Goal: Task Accomplishment & Management: Use online tool/utility

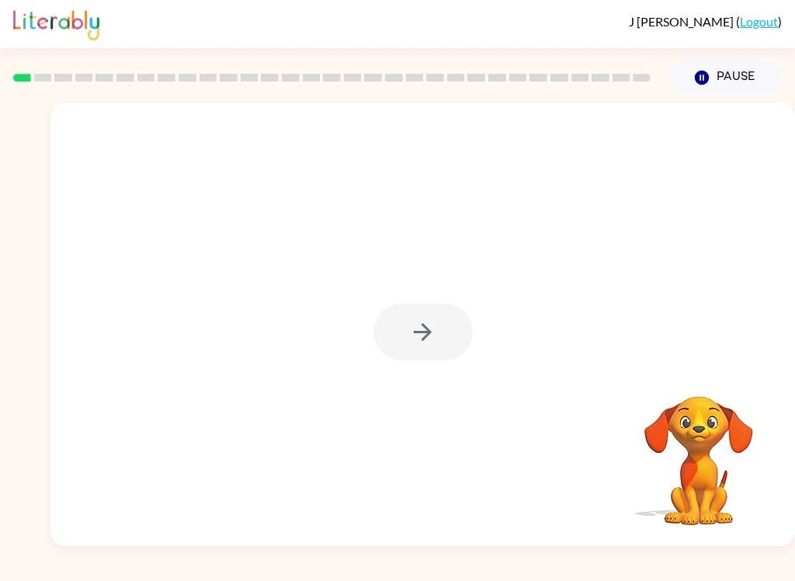
click at [755, 121] on div at bounding box center [422, 323] width 745 height 443
click at [441, 341] on button "button" at bounding box center [422, 332] width 99 height 57
click at [441, 341] on div at bounding box center [422, 323] width 745 height 443
click at [445, 328] on div at bounding box center [422, 323] width 745 height 443
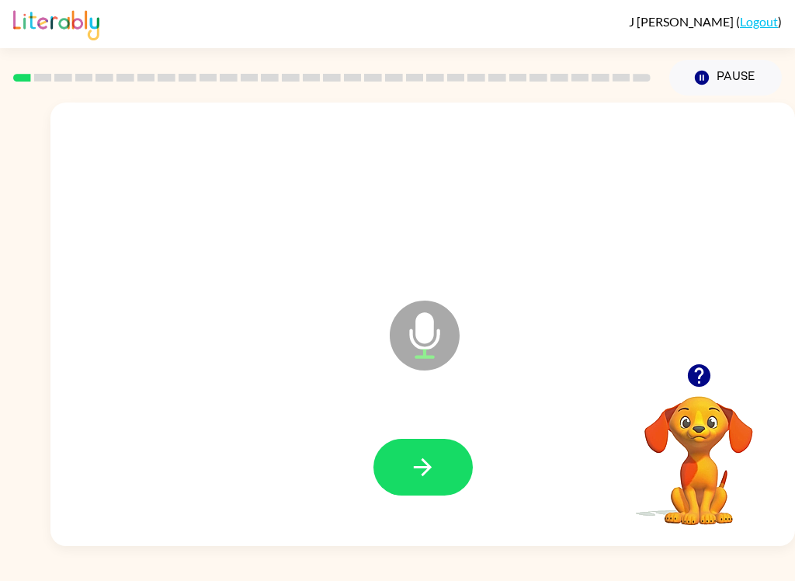
click at [419, 482] on button "button" at bounding box center [422, 467] width 99 height 57
click at [402, 478] on button "button" at bounding box center [422, 467] width 99 height 57
click at [401, 488] on button "button" at bounding box center [422, 467] width 99 height 57
click at [454, 479] on button "button" at bounding box center [422, 467] width 99 height 57
click at [405, 480] on button "button" at bounding box center [422, 467] width 99 height 57
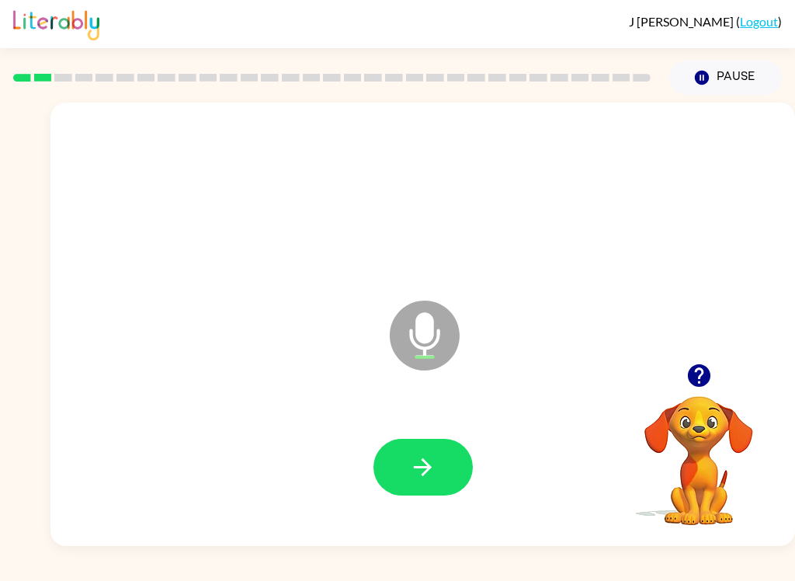
click at [412, 478] on icon "button" at bounding box center [422, 466] width 27 height 27
click at [399, 476] on button "button" at bounding box center [422, 467] width 99 height 57
click at [443, 488] on button "button" at bounding box center [422, 467] width 99 height 57
click at [423, 474] on icon "button" at bounding box center [423, 467] width 18 height 18
click at [432, 474] on icon "button" at bounding box center [422, 466] width 27 height 27
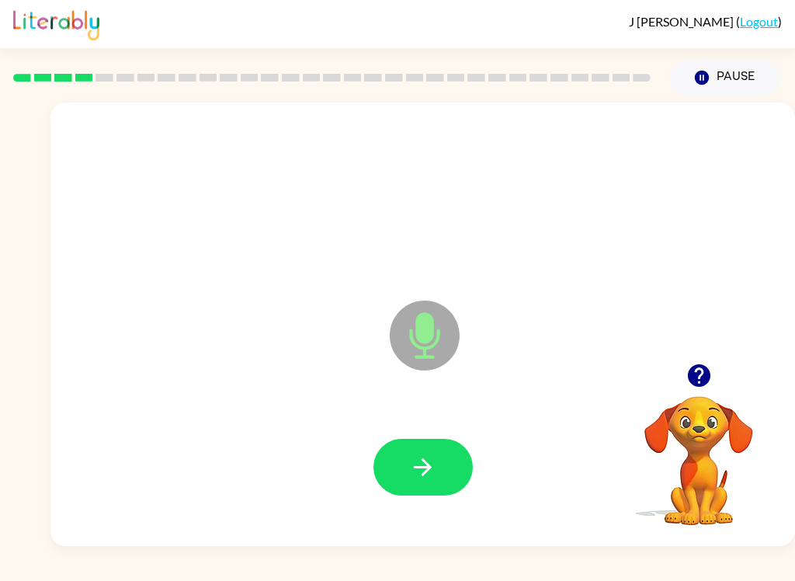
click at [457, 478] on button "button" at bounding box center [422, 467] width 99 height 57
click at [445, 485] on button "button" at bounding box center [422, 467] width 99 height 57
click at [445, 489] on button "button" at bounding box center [422, 467] width 99 height 57
click at [454, 482] on button "button" at bounding box center [422, 467] width 99 height 57
click at [459, 491] on button "button" at bounding box center [422, 467] width 99 height 57
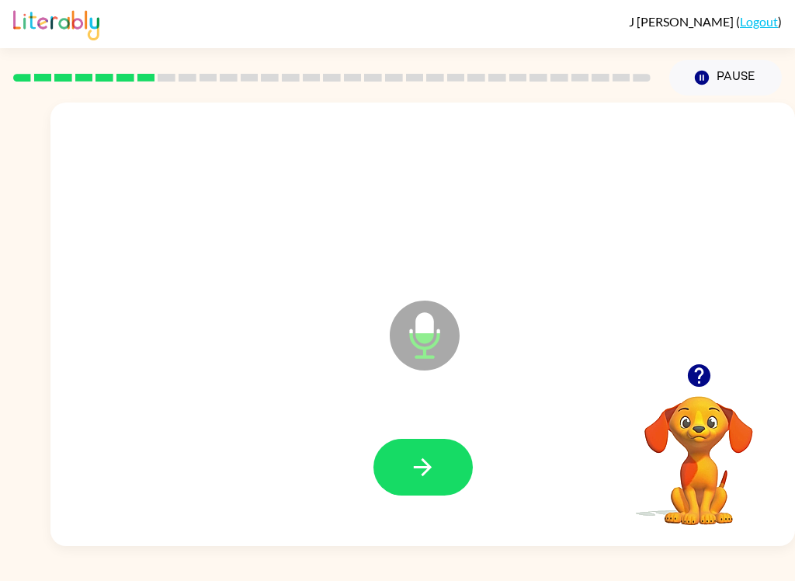
click at [428, 469] on icon "button" at bounding box center [423, 467] width 18 height 18
click at [425, 467] on icon "button" at bounding box center [423, 467] width 18 height 18
click at [424, 465] on icon "button" at bounding box center [422, 466] width 27 height 27
click at [424, 457] on icon "button" at bounding box center [422, 466] width 27 height 27
click at [444, 473] on button "button" at bounding box center [422, 467] width 99 height 57
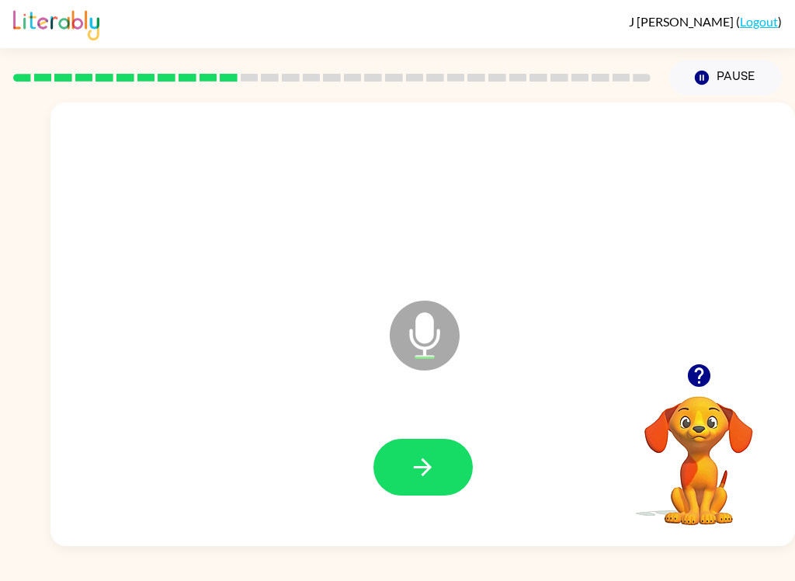
click at [443, 489] on button "button" at bounding box center [422, 467] width 99 height 57
click at [434, 471] on icon "button" at bounding box center [422, 466] width 27 height 27
click at [436, 481] on button "button" at bounding box center [422, 467] width 99 height 57
click at [430, 464] on icon "button" at bounding box center [422, 466] width 27 height 27
click at [440, 469] on button "button" at bounding box center [422, 467] width 99 height 57
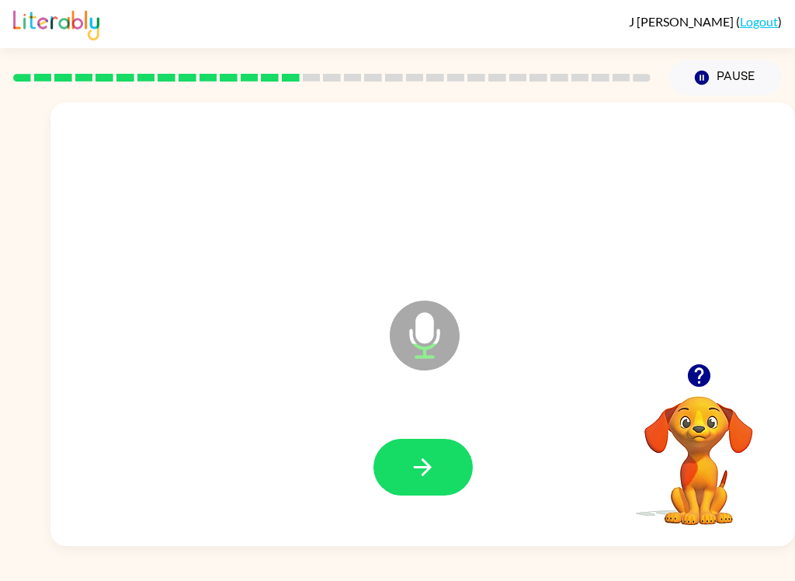
click at [425, 477] on icon "button" at bounding box center [422, 466] width 27 height 27
click at [431, 481] on button "button" at bounding box center [422, 467] width 99 height 57
click at [399, 495] on button "button" at bounding box center [422, 467] width 99 height 57
click at [424, 469] on icon "button" at bounding box center [422, 466] width 27 height 27
click at [434, 486] on button "button" at bounding box center [422, 467] width 99 height 57
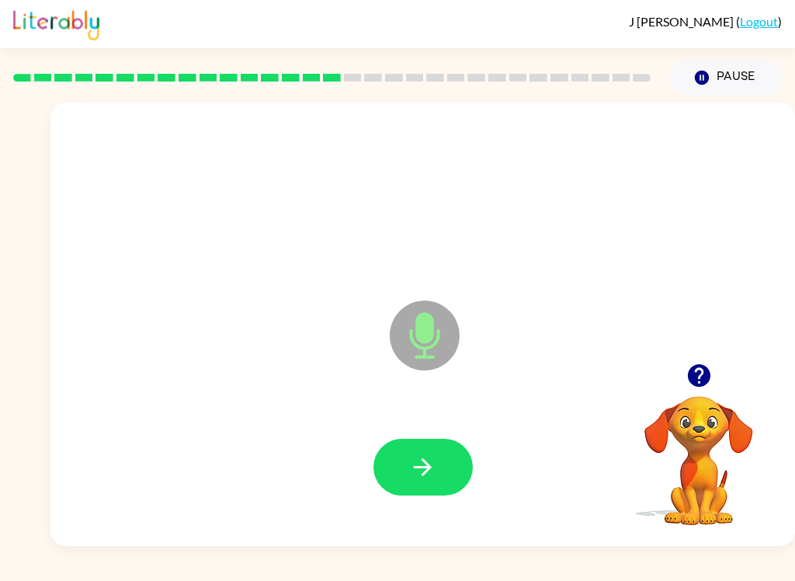
click at [415, 488] on button "button" at bounding box center [422, 467] width 99 height 57
click at [419, 471] on icon "button" at bounding box center [422, 466] width 27 height 27
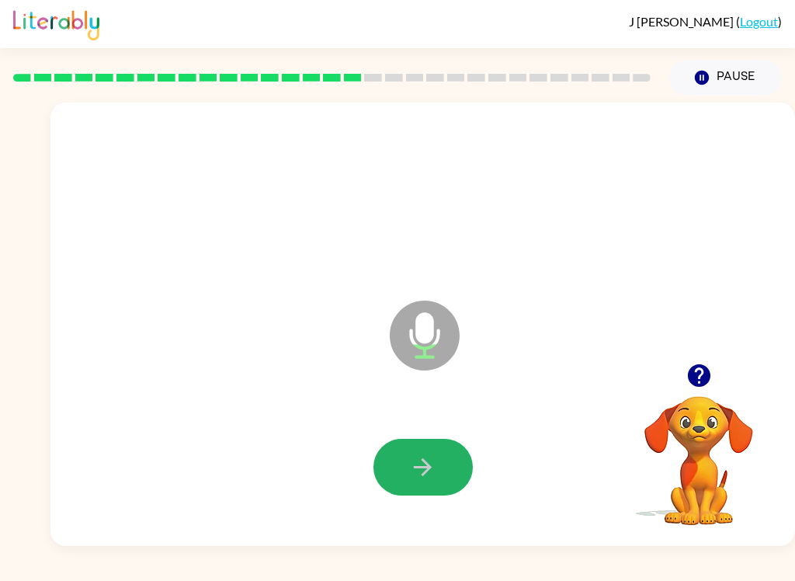
click at [425, 457] on icon "button" at bounding box center [422, 466] width 27 height 27
click at [423, 453] on icon "button" at bounding box center [422, 466] width 27 height 27
click at [436, 469] on icon "button" at bounding box center [422, 466] width 27 height 27
click at [418, 465] on icon "button" at bounding box center [422, 466] width 27 height 27
click at [427, 471] on icon "button" at bounding box center [423, 467] width 18 height 18
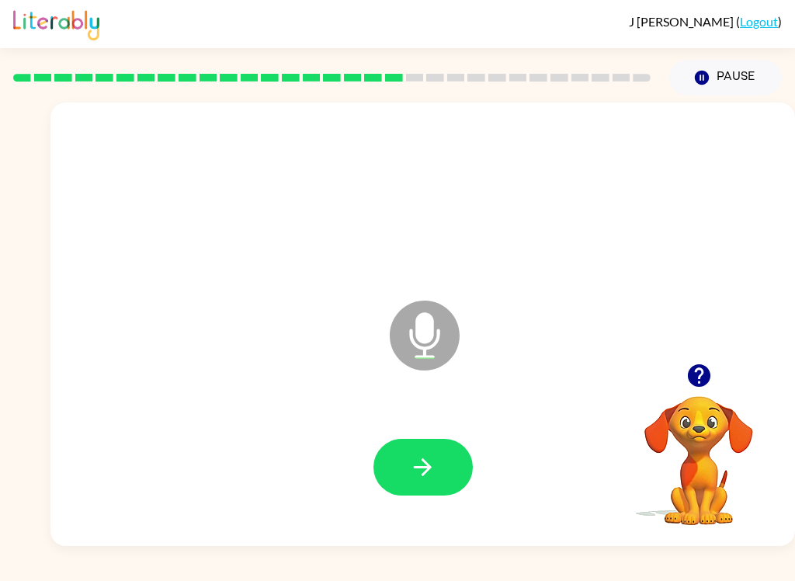
click at [404, 458] on button "button" at bounding box center [422, 467] width 99 height 57
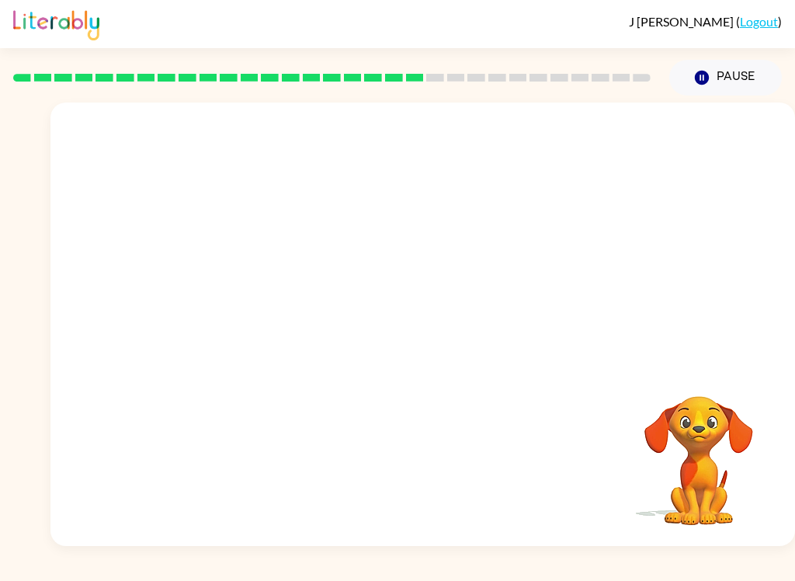
click at [248, 530] on div at bounding box center [423, 467] width 714 height 127
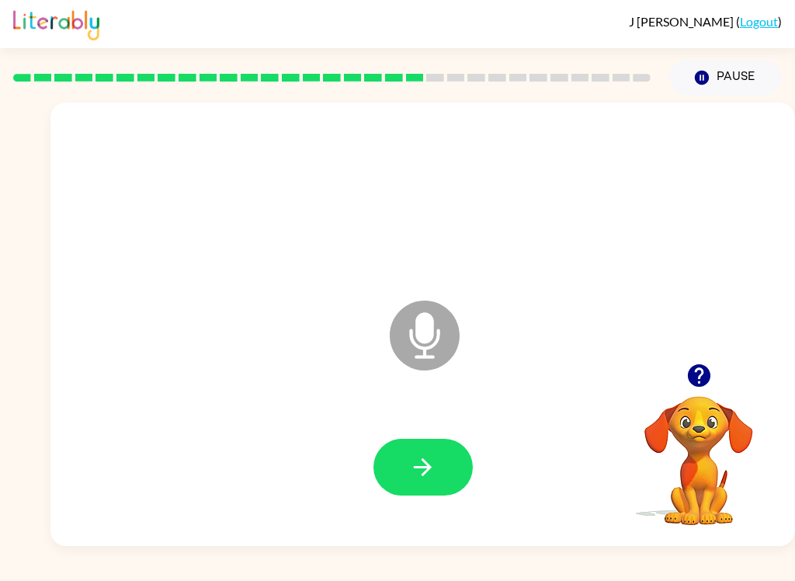
click at [413, 447] on button "button" at bounding box center [422, 467] width 99 height 57
click at [425, 478] on icon "button" at bounding box center [422, 466] width 27 height 27
click at [406, 463] on button "button" at bounding box center [422, 467] width 99 height 57
click at [402, 464] on button "button" at bounding box center [422, 467] width 99 height 57
click at [414, 464] on icon "button" at bounding box center [422, 466] width 27 height 27
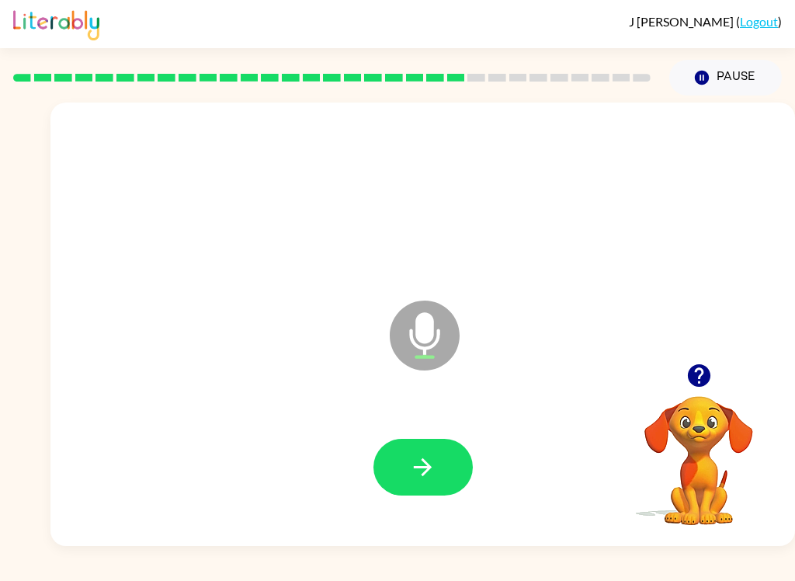
click at [405, 471] on button "button" at bounding box center [422, 467] width 99 height 57
click at [413, 471] on icon "button" at bounding box center [422, 466] width 27 height 27
click at [398, 477] on button "button" at bounding box center [422, 467] width 99 height 57
click at [411, 467] on icon "button" at bounding box center [422, 466] width 27 height 27
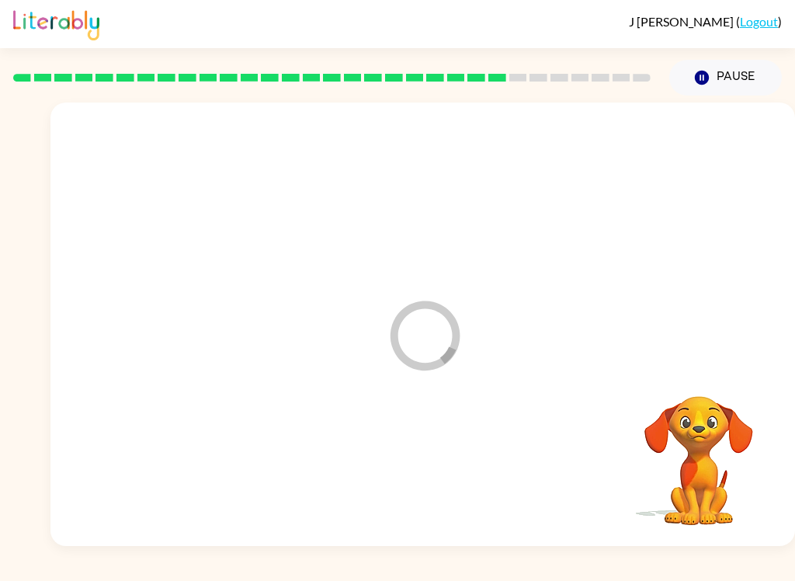
click at [127, 318] on div "Loader Your response is being sent to our graders" at bounding box center [385, 297] width 639 height 56
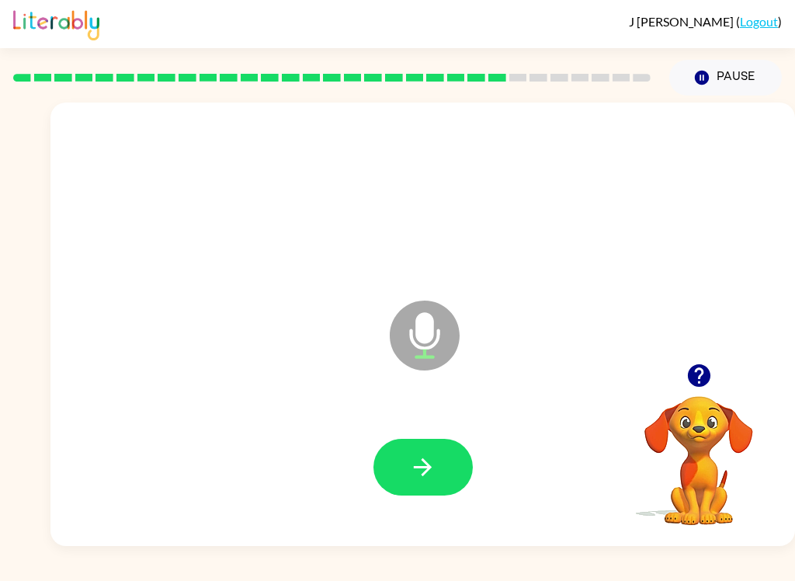
click at [408, 458] on button "button" at bounding box center [422, 467] width 99 height 57
click at [439, 478] on button "button" at bounding box center [422, 467] width 99 height 57
click at [422, 478] on icon "button" at bounding box center [422, 466] width 27 height 27
click at [437, 458] on button "button" at bounding box center [422, 467] width 99 height 57
click at [427, 470] on icon "button" at bounding box center [423, 467] width 18 height 18
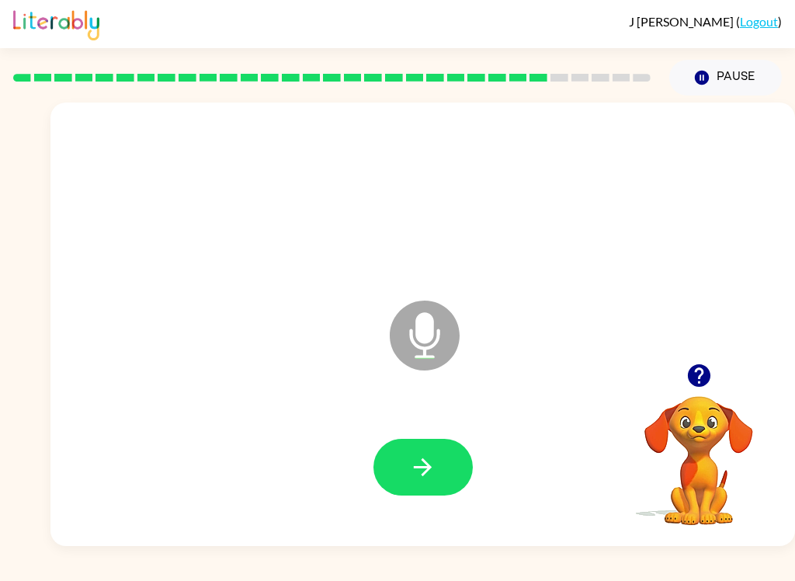
click at [431, 472] on icon "button" at bounding box center [422, 466] width 27 height 27
click at [436, 483] on button "button" at bounding box center [422, 467] width 99 height 57
click at [443, 488] on button "button" at bounding box center [422, 467] width 99 height 57
click at [441, 471] on button "button" at bounding box center [422, 467] width 99 height 57
click at [424, 466] on icon "button" at bounding box center [422, 466] width 27 height 27
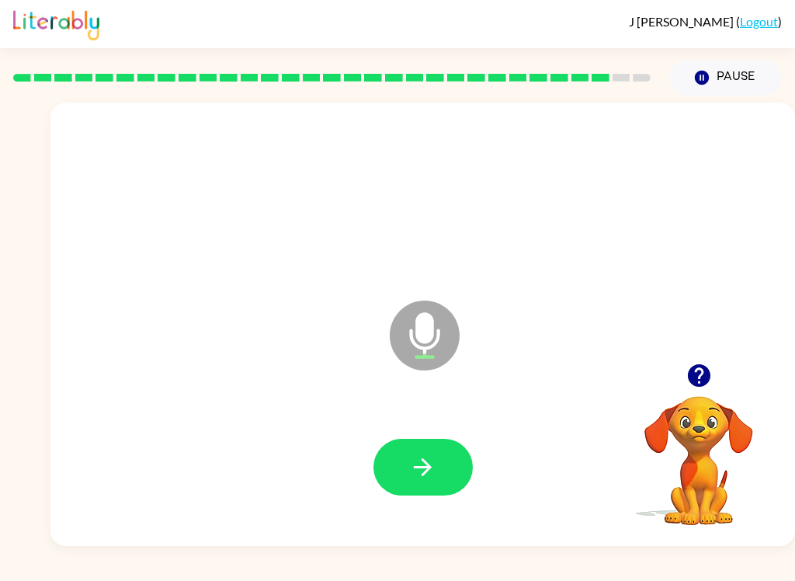
click at [429, 472] on icon "button" at bounding box center [422, 466] width 27 height 27
click at [429, 474] on icon "button" at bounding box center [422, 466] width 27 height 27
click at [420, 457] on icon "button" at bounding box center [422, 466] width 27 height 27
click at [420, 478] on icon "button" at bounding box center [422, 466] width 27 height 27
